Goal: Transaction & Acquisition: Purchase product/service

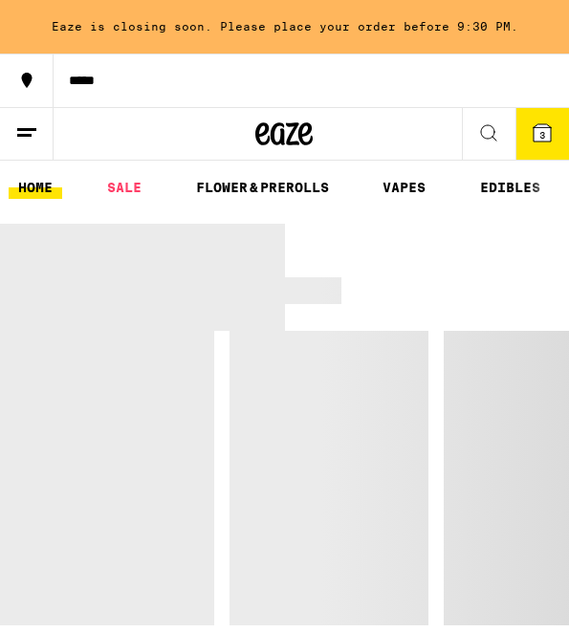
scroll to position [10, 0]
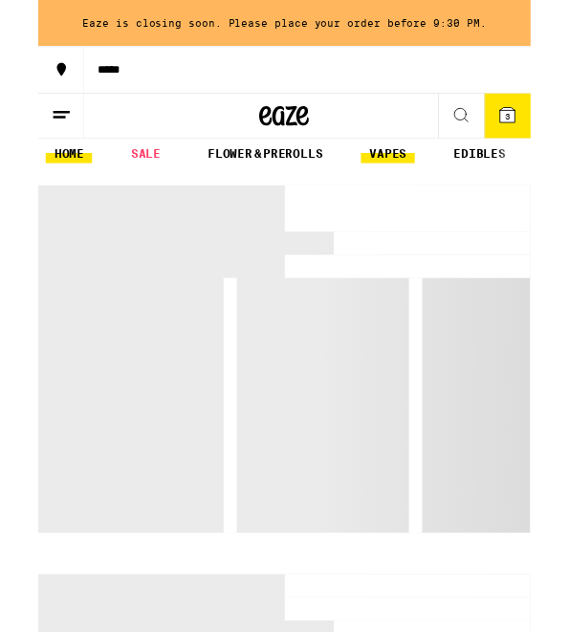
click at [422, 187] on link "VAPES" at bounding box center [404, 177] width 62 height 23
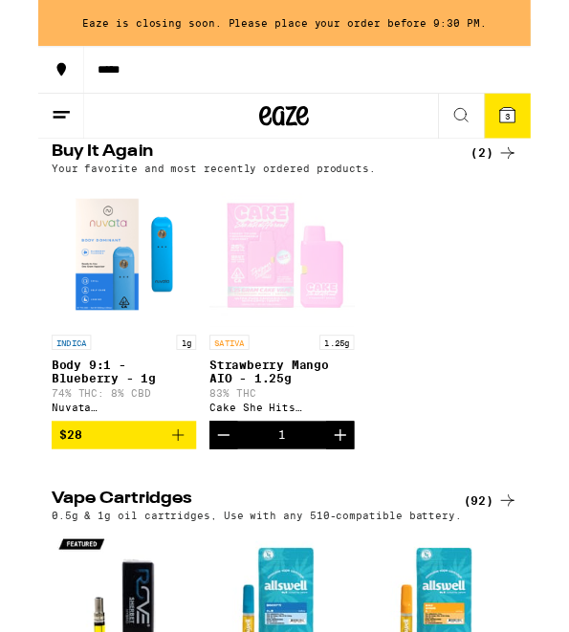
scroll to position [1, 0]
click at [215, 507] on icon "Decrement" at bounding box center [214, 502] width 23 height 23
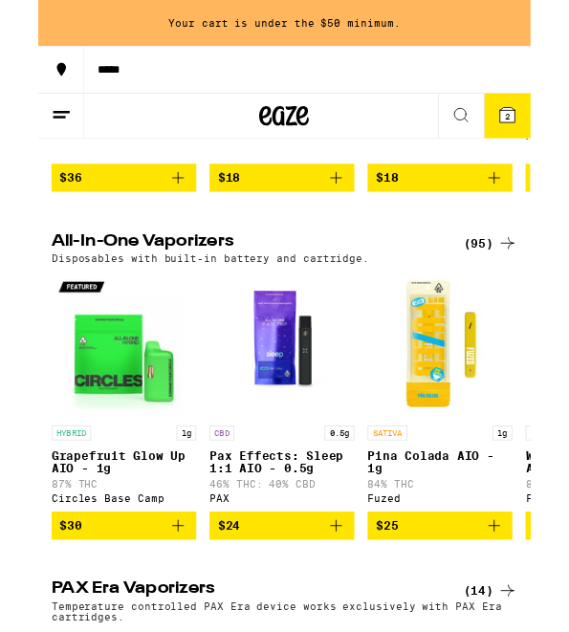
scroll to position [923, 0]
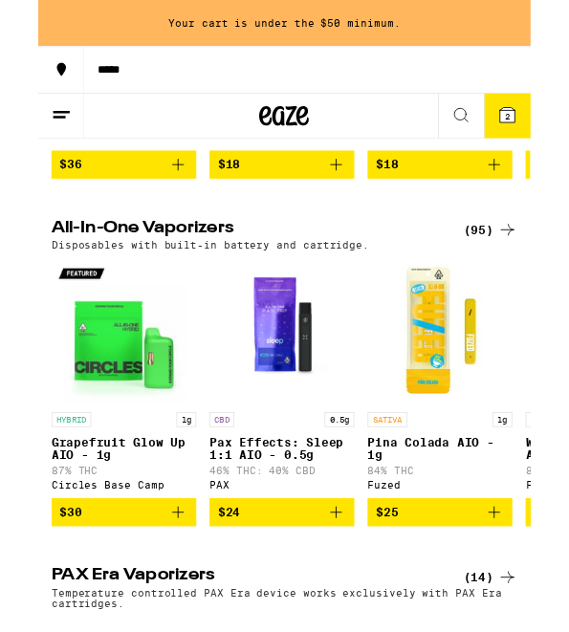
click at [515, 290] on div "Disposables with built-in battery and cartridge." at bounding box center [284, 283] width 538 height 12
click at [514, 277] on div "(95)" at bounding box center [522, 265] width 62 height 23
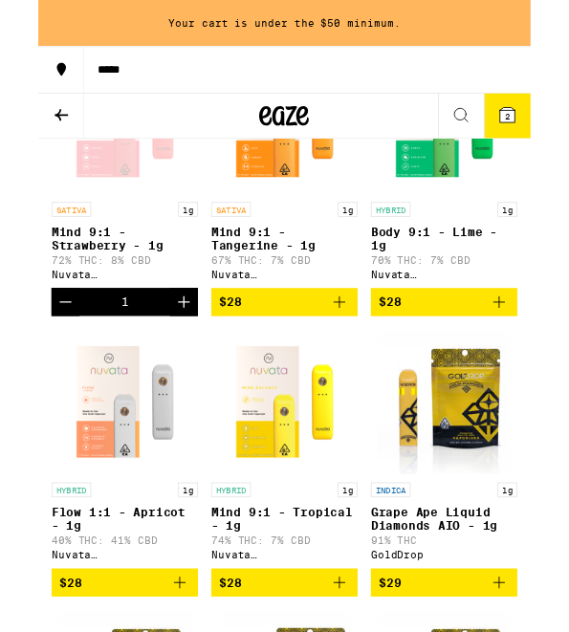
scroll to position [1303, 0]
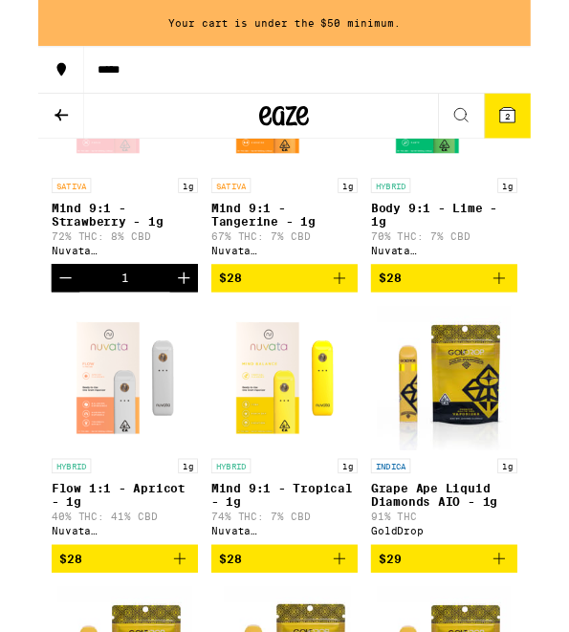
click at [65, 573] on link "HYBRID 1g Flow 1:1 - Apricot - 1g 40% THC: 41% CBD Nuvata ([GEOGRAPHIC_DATA])" at bounding box center [99, 491] width 169 height 276
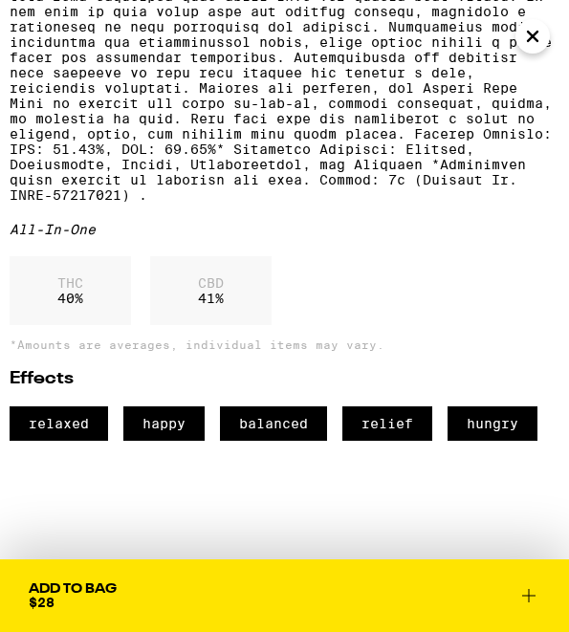
scroll to position [873, 0]
click at [42, 629] on button "Add To Bag $28" at bounding box center [284, 595] width 569 height 73
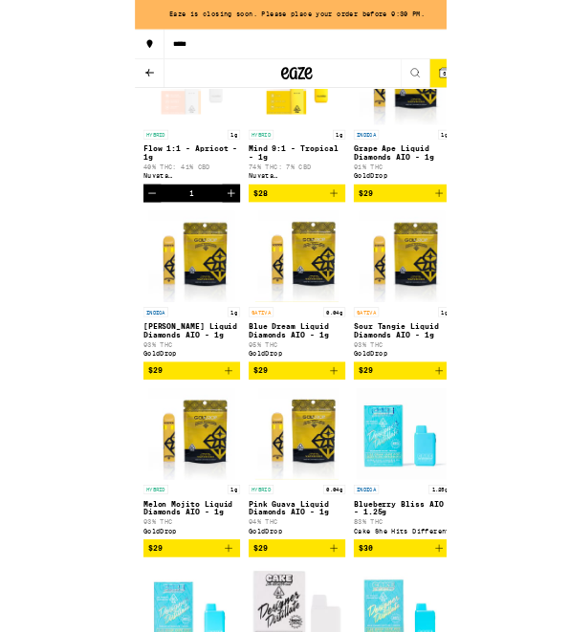
scroll to position [1574, 0]
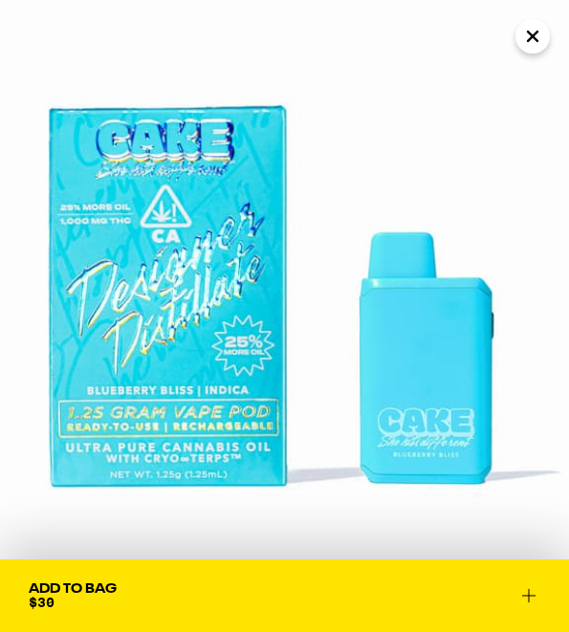
scroll to position [423, 0]
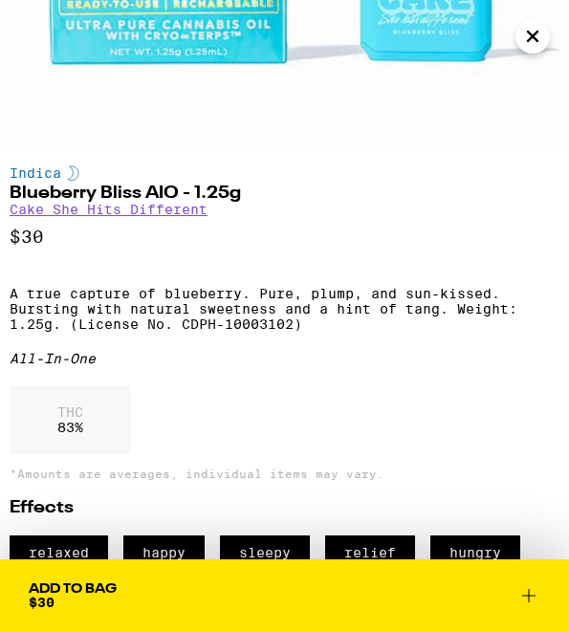
scroll to position [1910, 0]
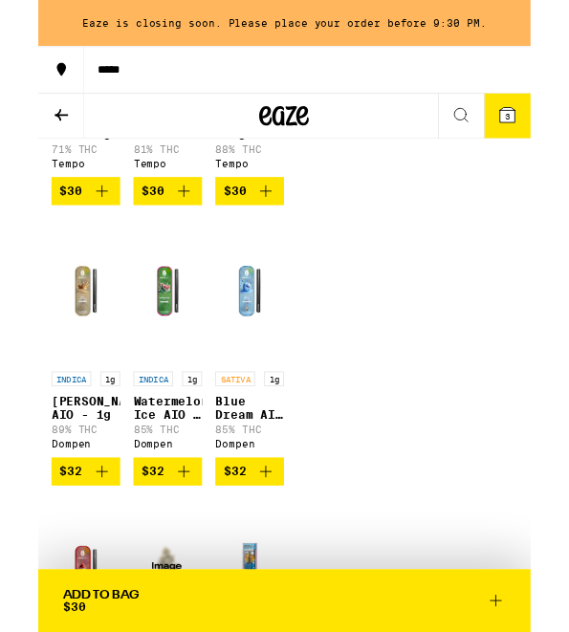
click at [262, 96] on img "Open page for Mystic Mango AIO - 1g from Tempo" at bounding box center [244, 11] width 79 height 167
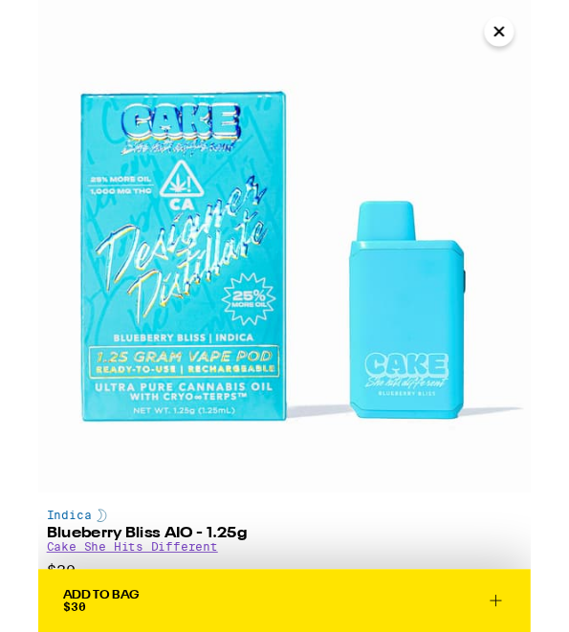
scroll to position [5125, 0]
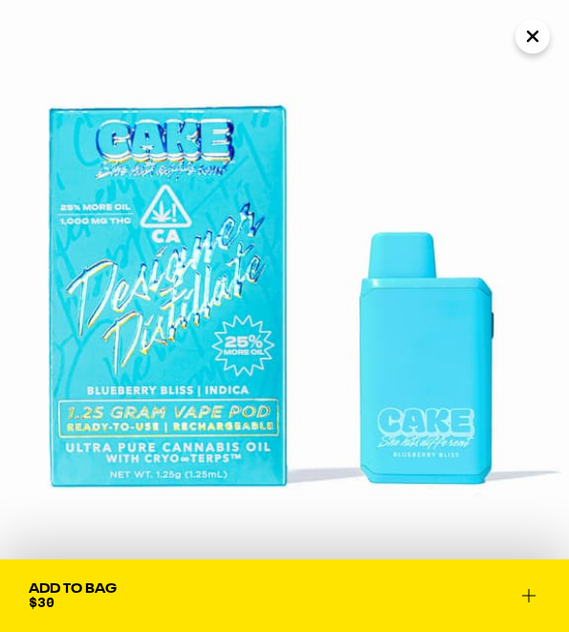
click at [542, 41] on icon "Close" at bounding box center [532, 36] width 23 height 29
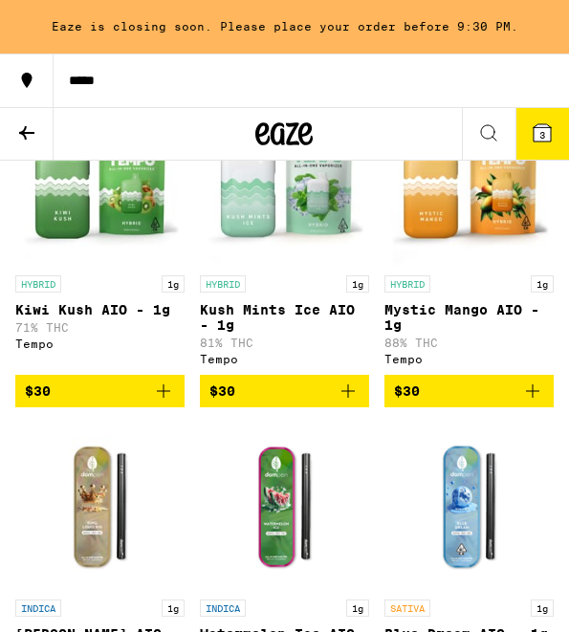
scroll to position [4815, 0]
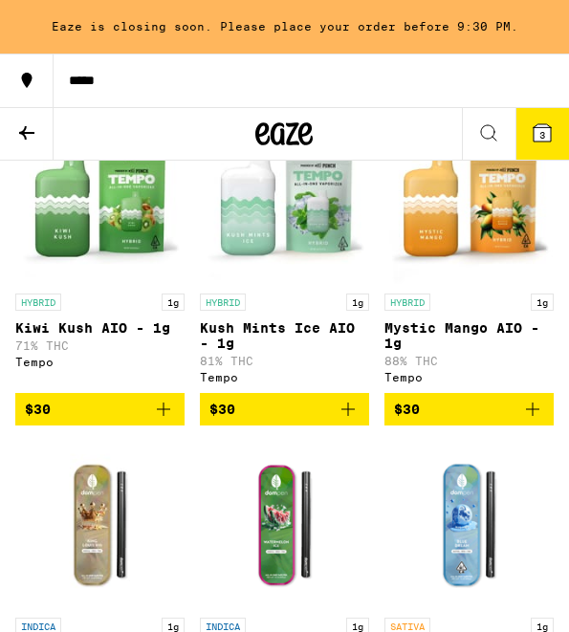
click at [488, 284] on img "Open page for Mystic Mango AIO - 1g from Tempo" at bounding box center [468, 200] width 167 height 167
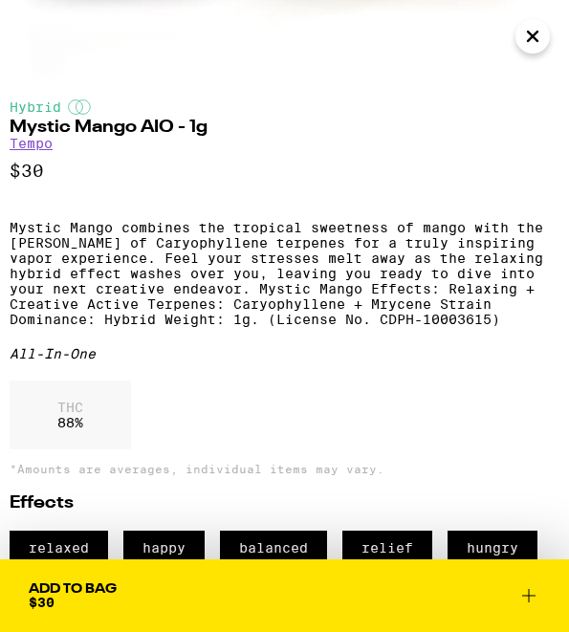
scroll to position [484, 0]
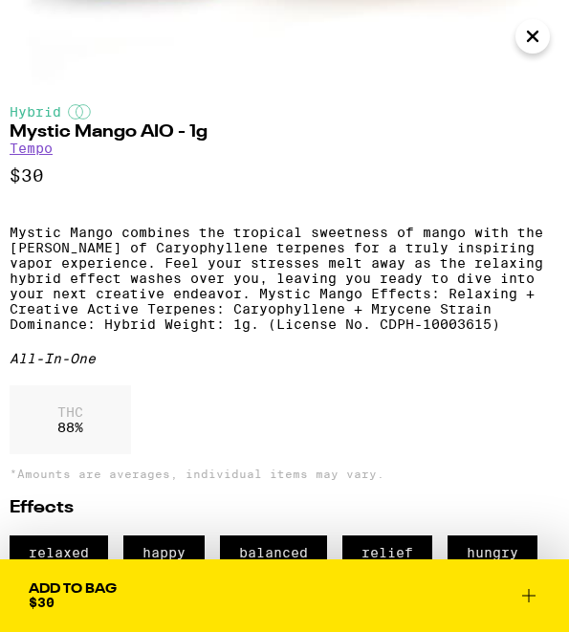
click at [539, 47] on icon "Close" at bounding box center [532, 36] width 23 height 29
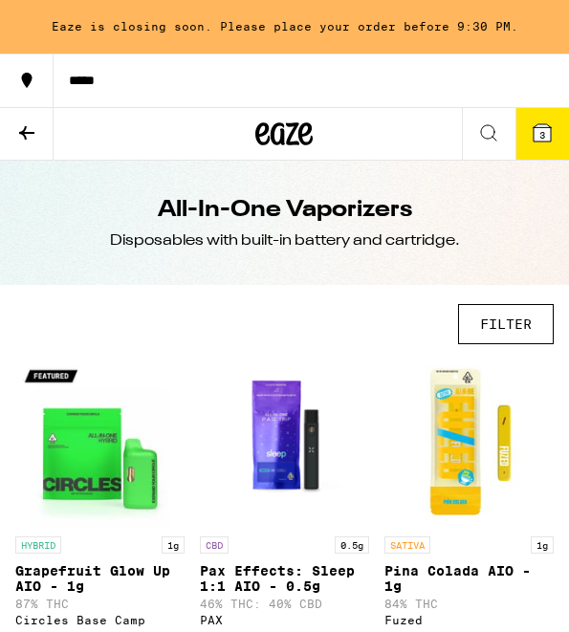
click at [40, 127] on button at bounding box center [27, 134] width 54 height 53
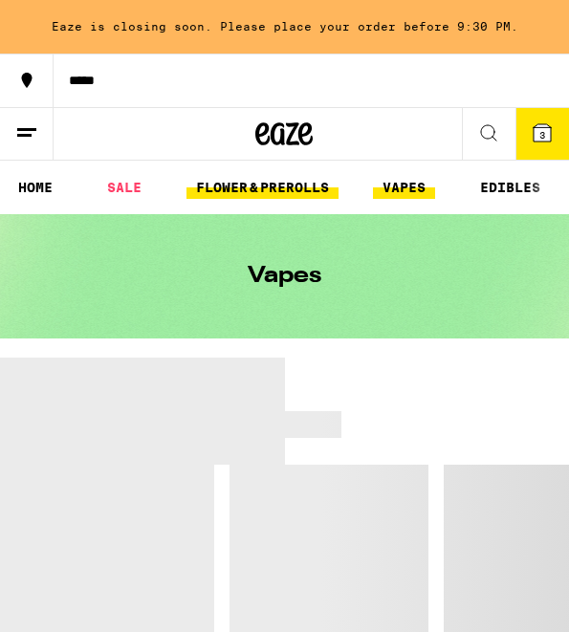
click at [237, 188] on link "FLOWER & PREROLLS" at bounding box center [262, 187] width 152 height 23
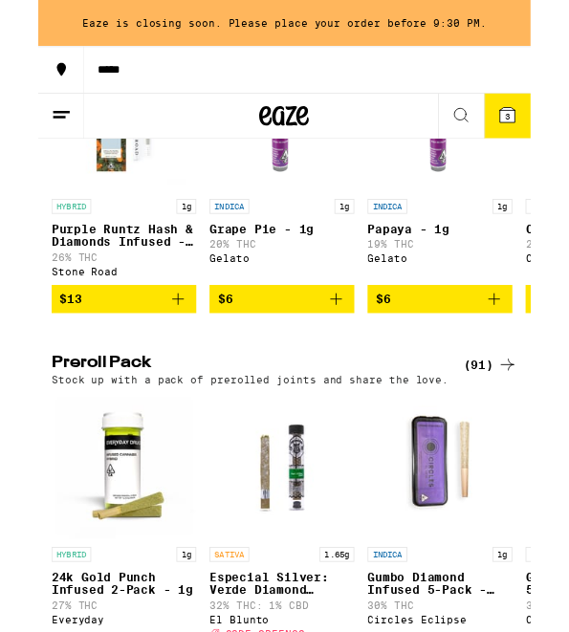
scroll to position [1205, 0]
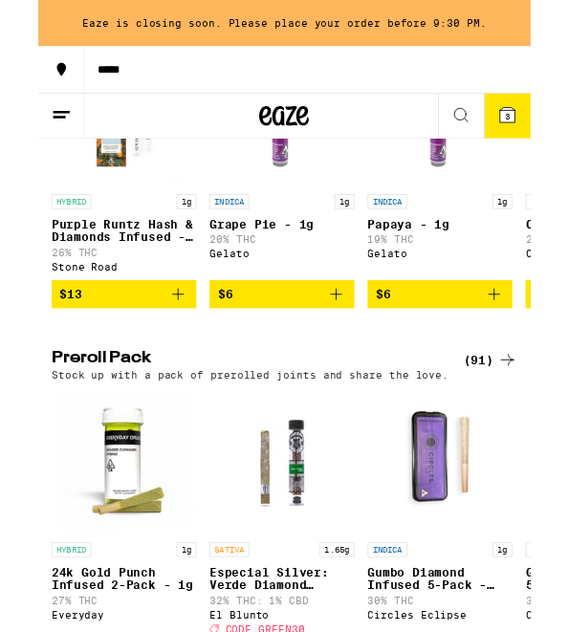
click at [507, 427] on div "(91)" at bounding box center [522, 415] width 62 height 23
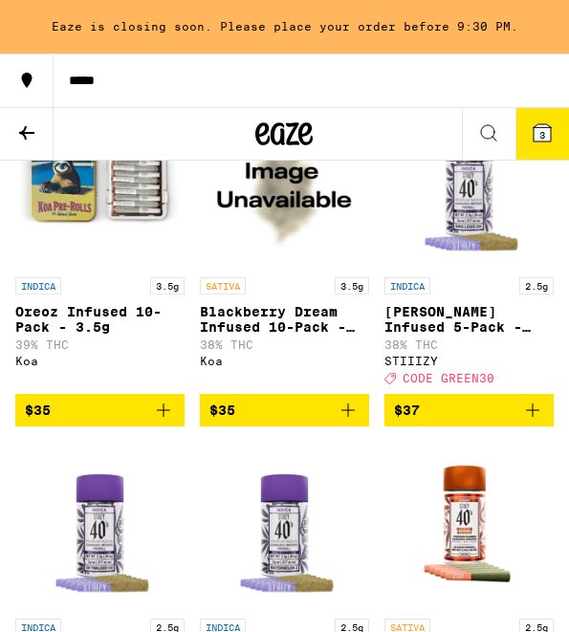
scroll to position [3872, 0]
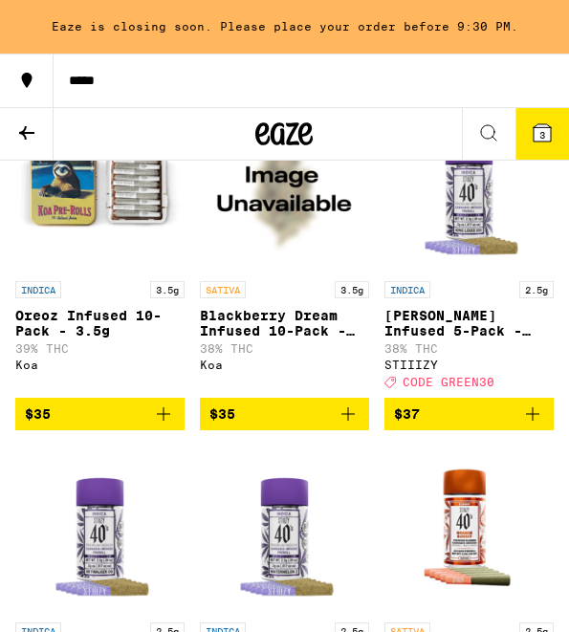
click at [116, 271] on img "Open page for Oreoz Infused 10-Pack - 3.5g from Koa" at bounding box center [99, 187] width 167 height 167
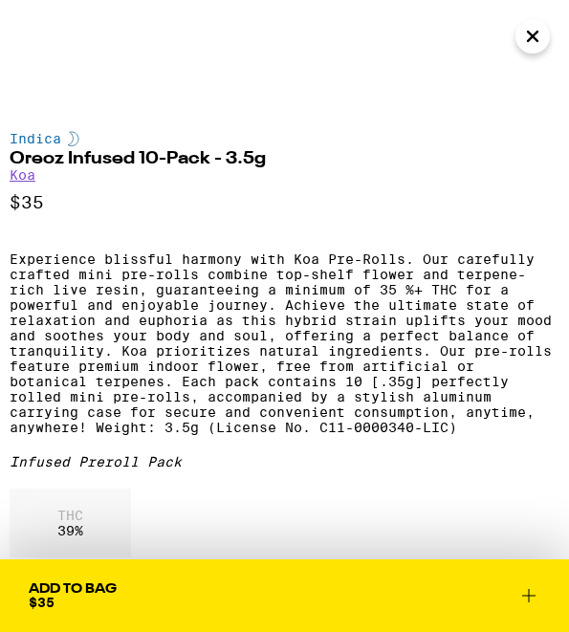
scroll to position [447, 0]
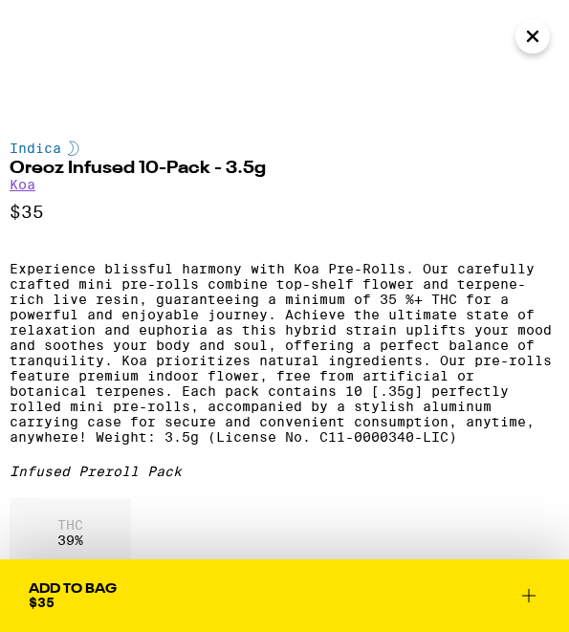
click at [535, 33] on icon "Close" at bounding box center [533, 37] width 10 height 10
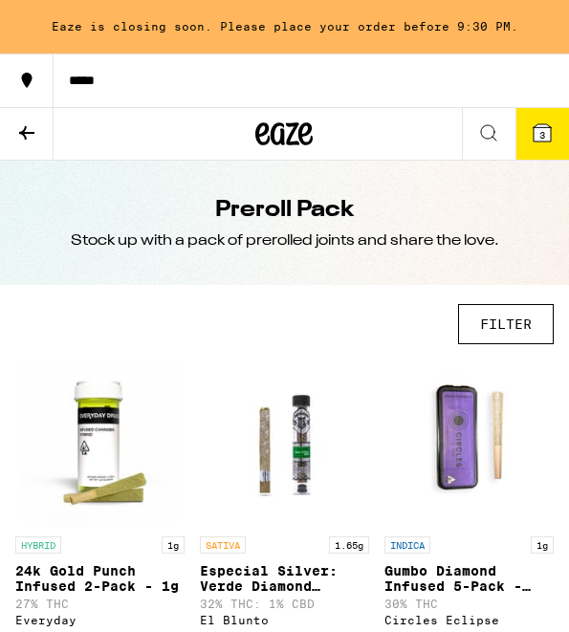
click at [31, 128] on icon at bounding box center [26, 132] width 23 height 23
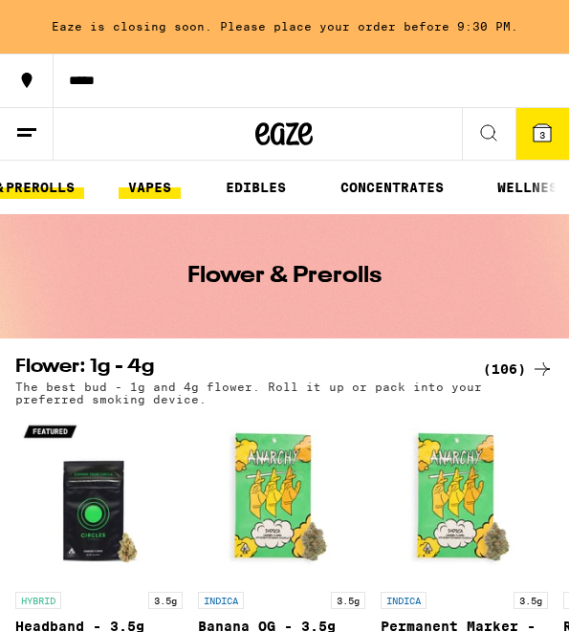
scroll to position [0, 188]
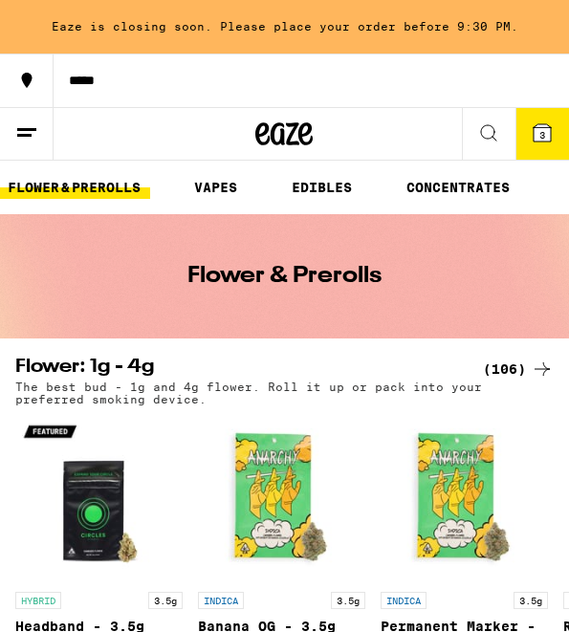
click at [392, 190] on nav "HOME SALE FLOWER & PREROLLS VAPES EDIBLES CONCENTRATES WELLNESS, TINCTURES & CA…" at bounding box center [284, 188] width 569 height 54
click at [441, 202] on nav "HOME SALE FLOWER & PREROLLS VAPES EDIBLES CONCENTRATES WELLNESS, TINCTURES & CA…" at bounding box center [284, 188] width 569 height 54
click at [441, 192] on link "CONCENTRATES" at bounding box center [458, 187] width 122 height 23
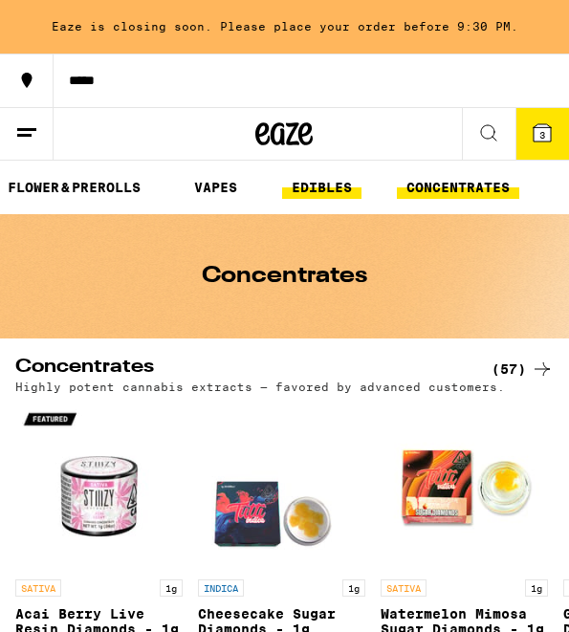
click at [347, 194] on link "EDIBLES" at bounding box center [321, 187] width 79 height 23
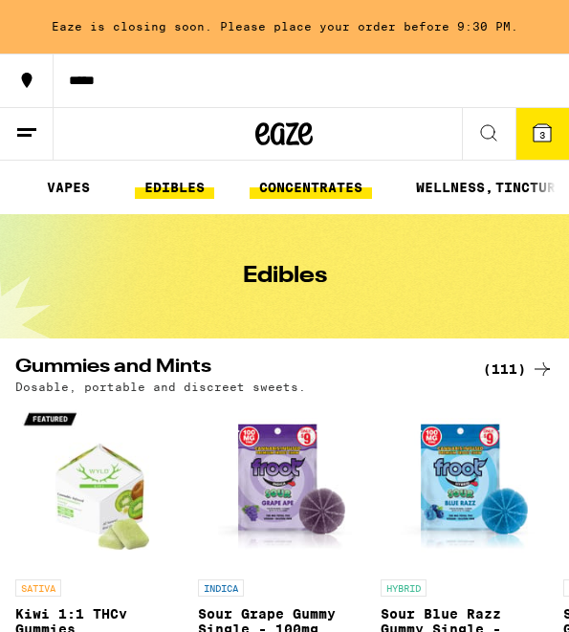
scroll to position [0, 349]
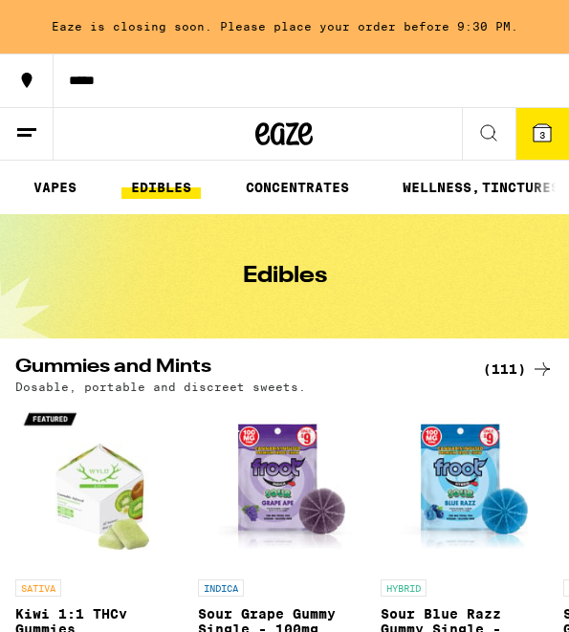
click at [504, 201] on nav "HOME SALE FLOWER & PREROLLS VAPES EDIBLES CONCENTRATES WELLNESS, TINCTURES & CA…" at bounding box center [284, 188] width 569 height 54
click at [488, 177] on link "WELLNESS, TINCTURES & CAPSULES" at bounding box center [521, 187] width 257 height 23
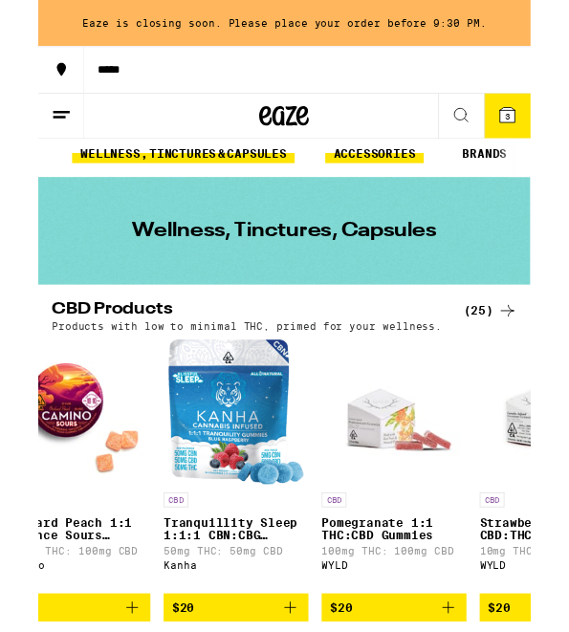
scroll to position [0, 706]
click at [418, 181] on link "ACCESSORIES" at bounding box center [389, 177] width 114 height 23
